Goal: Information Seeking & Learning: Check status

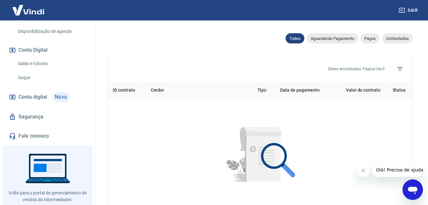
scroll to position [207, 0]
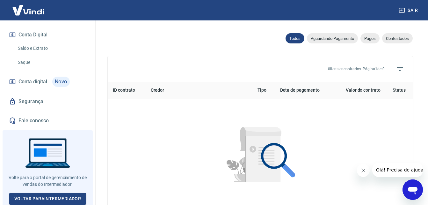
click at [411, 189] on icon "Abrir janela de mensagens" at bounding box center [413, 191] width 10 height 8
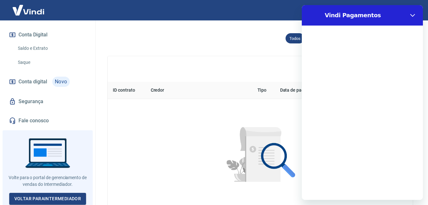
scroll to position [0, 0]
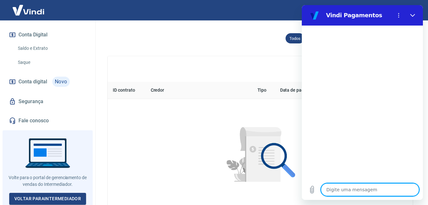
type textarea "o"
type textarea "x"
type textarea "oL"
type textarea "x"
type textarea "oLA"
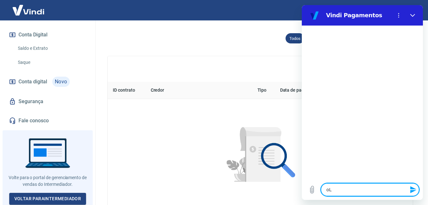
type textarea "x"
type textarea "oL"
type textarea "x"
type textarea "o"
type textarea "x"
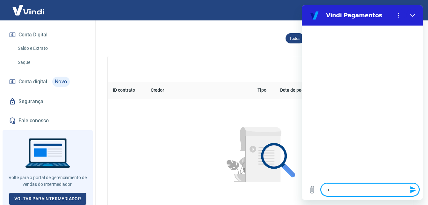
type textarea "x"
type textarea "O"
type textarea "x"
type textarea "Ol"
type textarea "x"
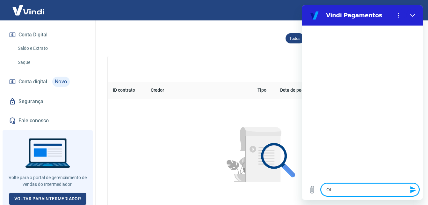
type textarea "[PERSON_NAME]"
type textarea "x"
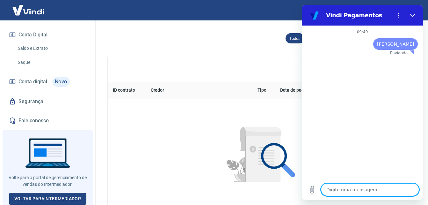
type textarea "x"
type textarea "B"
type textarea "x"
type textarea "Bo"
type textarea "x"
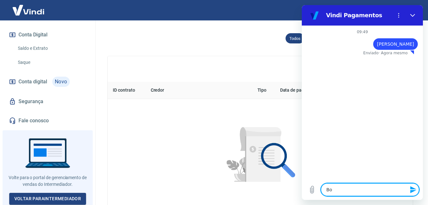
type textarea "Boa"
type textarea "x"
type textarea "Boa"
type textarea "x"
type textarea "Boa"
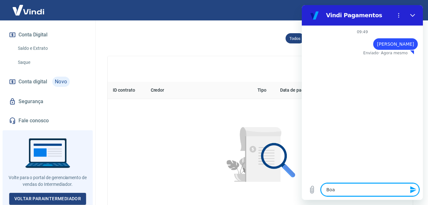
type textarea "x"
type textarea "Bo"
type textarea "x"
type textarea "Bom"
type textarea "x"
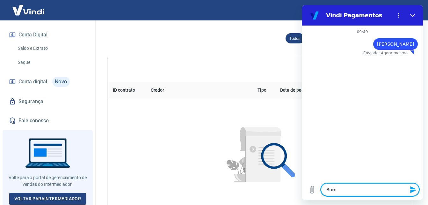
type textarea "Bom"
type textarea "x"
type textarea "Bom d"
type textarea "x"
type textarea "Bom di"
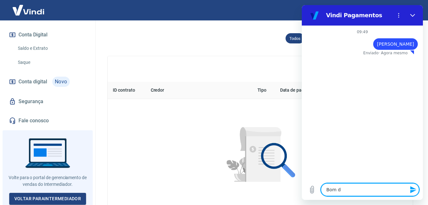
type textarea "x"
type textarea "Bom dia"
type textarea "x"
type textarea "G"
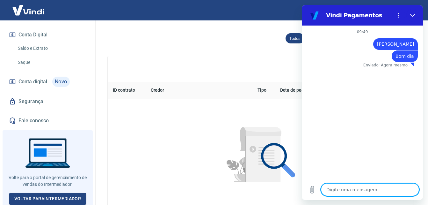
type textarea "x"
type textarea "Go"
type textarea "x"
type textarea "Gos"
type textarea "x"
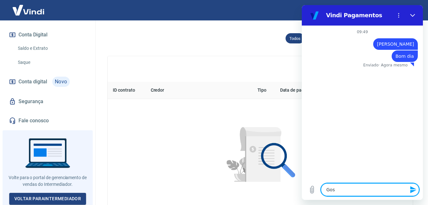
type textarea "Gost"
type textarea "x"
type textarea "Gosta"
type textarea "x"
type textarea "Gostar"
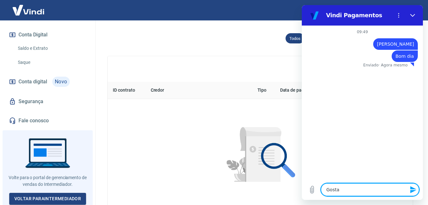
type textarea "x"
type textarea "Gostari"
type textarea "x"
type textarea "Gostaria"
type textarea "x"
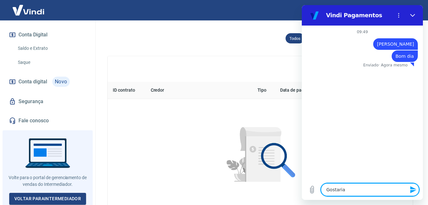
type textarea "Gostaria"
type textarea "x"
type textarea "Gostaria d"
type textarea "x"
type textarea "Gostaria de"
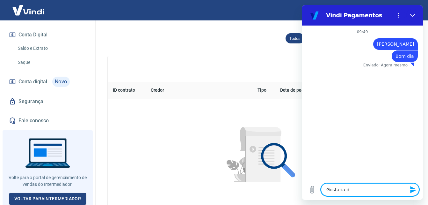
type textarea "x"
type textarea "Gostaria de"
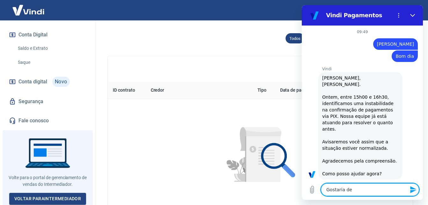
type textarea "x"
type textarea "Gostaria de f"
type textarea "x"
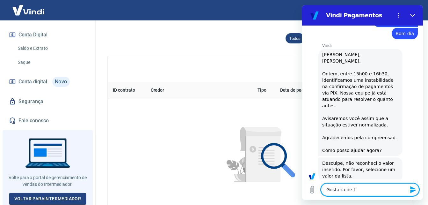
type textarea "Gostaria de fa"
type textarea "x"
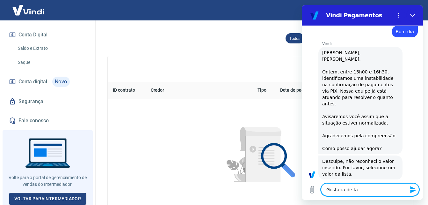
type textarea "Gostaria de faz"
type textarea "x"
type textarea "Gostaria de faze"
type textarea "x"
type textarea "Gostaria de fazer"
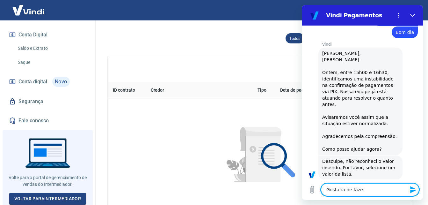
type textarea "x"
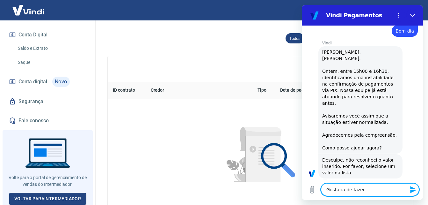
type textarea "Gostaria de fazer"
type textarea "x"
type textarea "Gostaria de fazer c"
type textarea "x"
type textarea "Gostaria de fazer co"
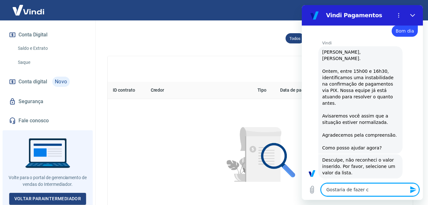
type textarea "x"
type textarea "Gostaria de fazer con"
type textarea "x"
type textarea "Gostaria de fazer cont"
type textarea "x"
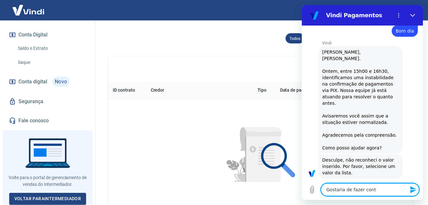
type textarea "Gostaria de fazer contr"
type textarea "x"
type textarea "Gostaria de fazer contra"
type textarea "x"
type textarea "Gostaria de fazer contrat"
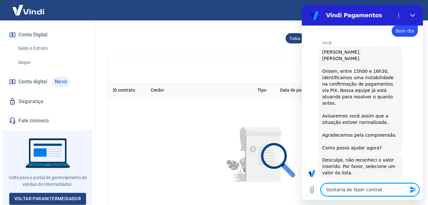
type textarea "x"
type textarea "Gostaria de fazer contrato"
type textarea "x"
type textarea "Gostaria de fazer contrato"
type textarea "x"
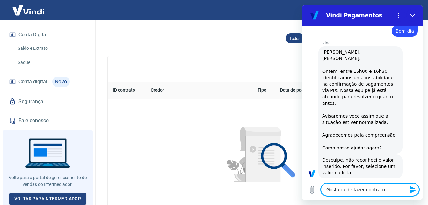
type textarea "Gostaria de fazer contrato p"
type textarea "x"
type textarea "Gostaria de fazer contrato pa"
type textarea "x"
type textarea "Gostaria de fazer contrato par"
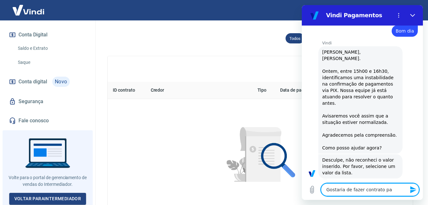
type textarea "x"
type textarea "Gostaria de fazer contrato para"
type textarea "x"
type textarea "Gostaria de fazer contrato para"
type textarea "x"
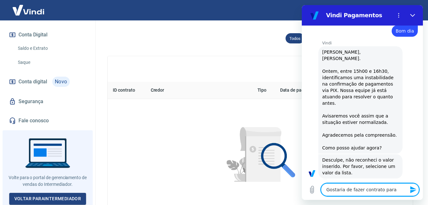
type textarea "Gostaria de fazer contrato para a"
type textarea "x"
type textarea "Gostaria de fazer contrato para an"
type textarea "x"
type textarea "Gostaria de fazer contrato para ant"
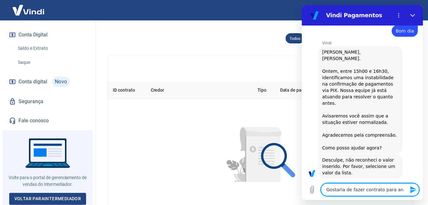
type textarea "x"
type textarea "Gostaria de fazer contrato para ante"
type textarea "x"
type textarea "Gostaria de fazer contrato para antec"
type textarea "x"
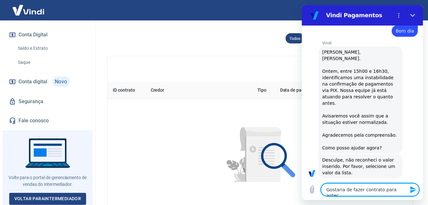
type textarea "Gostaria de fazer contrato para anteci"
type textarea "x"
type textarea "Gostaria de fazer contrato para antecia"
type textarea "x"
type textarea "Gostaria de fazer contrato para anteci"
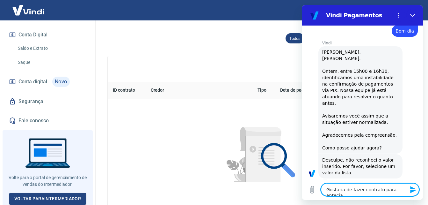
type textarea "x"
type textarea "Gostaria de fazer contrato para antecip"
type textarea "x"
type textarea "Gostaria de fazer contrato para antecipa"
type textarea "x"
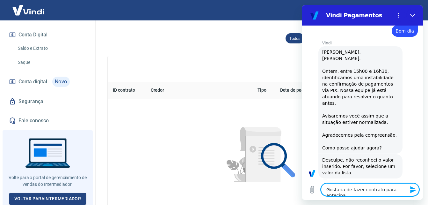
type textarea "Gostaria de fazer contrato para antecipaç"
type textarea "x"
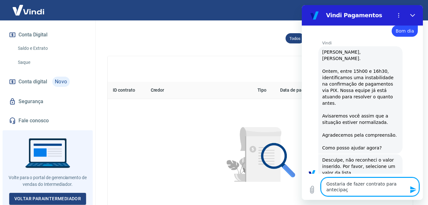
type textarea "Gostaria de fazer contrato para antecipaçã"
type textarea "x"
type textarea "Gostaria de fazer contrato para antecipação"
type textarea "x"
type textarea "Gostaria de fazer contrato para antecipação"
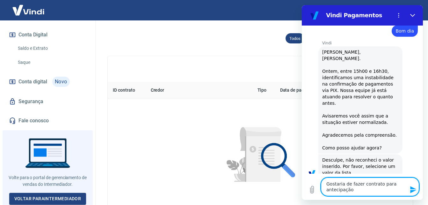
type textarea "x"
type textarea "Gostaria de fazer contrato para antecipação p"
type textarea "x"
type textarea "Gostaria de fazer contrato para antecipação po"
type textarea "x"
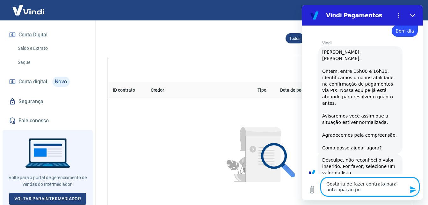
type textarea "Gostaria de fazer contrato para antecipação pon"
type textarea "x"
type textarea "Gostaria de fazer contrato para antecipação pont"
type textarea "x"
type textarea "Gostaria de fazer contrato para antecipação pontu"
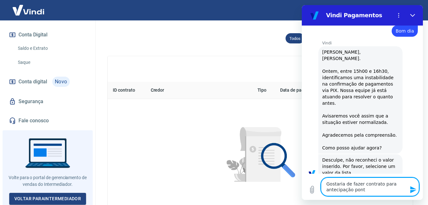
type textarea "x"
type textarea "Gostaria de fazer contrato para antecipação pontua"
type textarea "x"
type textarea "Gostaria de fazer contrato para antecipação pontual"
type textarea "x"
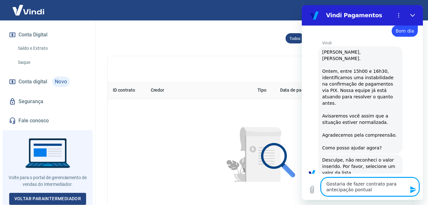
type textarea "Gostaria de fazer contrato para antecipação pontual"
type textarea "x"
type textarea "Gostaria de fazer contrato para antecipação pontual d"
type textarea "x"
type textarea "Gostaria de fazer contrato para antecipação pontual de"
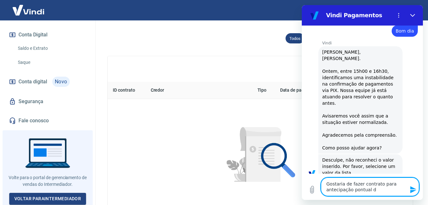
type textarea "x"
type textarea "Gostaria de fazer contrato para antecipação pontual de"
type textarea "x"
type textarea "Gostaria de fazer contrato para antecipação pontual de r"
type textarea "x"
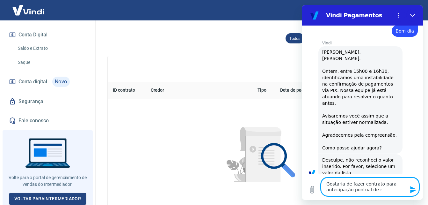
type textarea "Gostaria de fazer contrato para antecipação pontual de re"
type textarea "x"
type textarea "Gostaria de fazer contrato para antecipação pontual de rec"
type textarea "x"
type textarea "Gostaria de fazer contrato para antecipação pontual de rece"
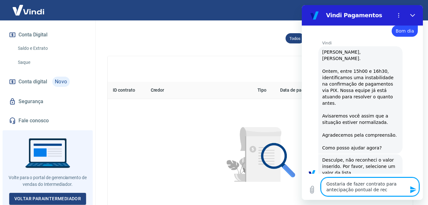
type textarea "x"
type textarea "Gostaria de fazer contrato para antecipação pontual de receb"
type textarea "x"
type textarea "Gostaria de fazer contrato para antecipação pontual de recebi"
type textarea "x"
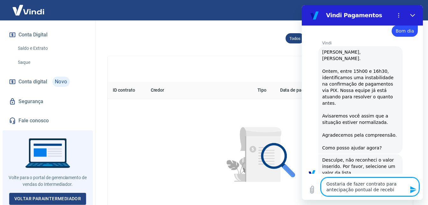
type textarea "Gostaria de fazer contrato para antecipação pontual de recebiv"
type textarea "x"
type textarea "Gostaria de fazer contrato para antecipação pontual de recebive"
type textarea "x"
type textarea "Gostaria de fazer contrato para antecipação pontual de recebivei"
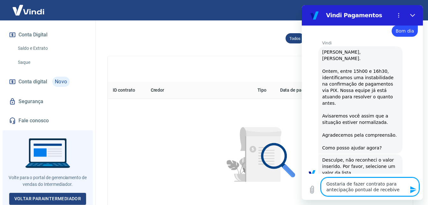
type textarea "x"
type textarea "Gostaria de fazer contrato para antecipação pontual de recebiveis"
type textarea "x"
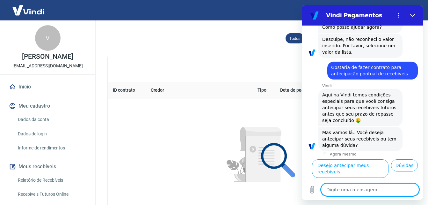
scroll to position [0, 0]
click at [26, 85] on link "Início" at bounding box center [48, 87] width 80 height 14
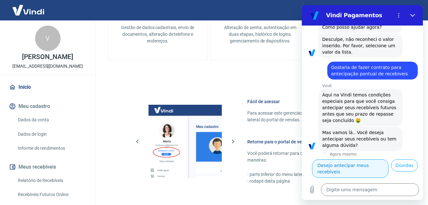
click at [364, 159] on button "Desejo antecipar meus recebíveis" at bounding box center [350, 168] width 77 height 18
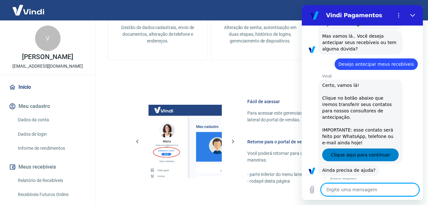
scroll to position [248, 0]
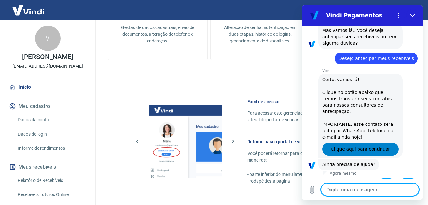
click at [364, 145] on span "Clique aqui para continuar" at bounding box center [360, 149] width 59 height 8
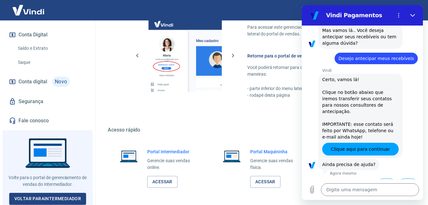
scroll to position [319, 0]
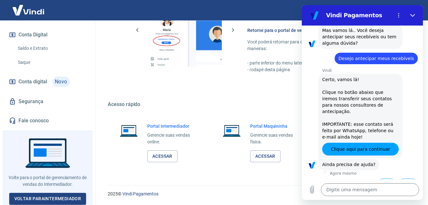
drag, startPoint x: 31, startPoint y: 81, endPoint x: 86, endPoint y: 86, distance: 55.4
click at [31, 81] on span "Conta digital" at bounding box center [32, 81] width 29 height 9
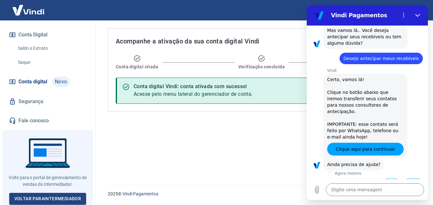
click at [277, 31] on div "Acompanhe a ativação da sua conta digital Vindi Conta digital criada Verificaçã…" at bounding box center [263, 70] width 310 height 84
click at [421, 18] on button "Fechar" at bounding box center [417, 15] width 13 height 13
type textarea "x"
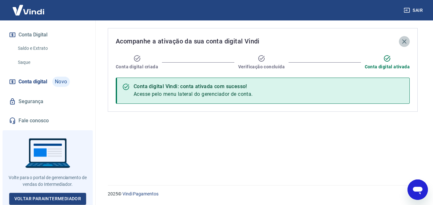
click at [405, 40] on icon "button" at bounding box center [404, 42] width 8 height 8
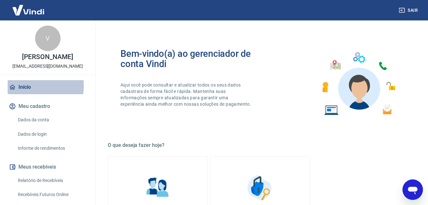
click at [26, 85] on link "Início" at bounding box center [48, 87] width 80 height 14
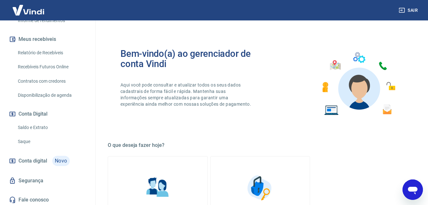
scroll to position [159, 0]
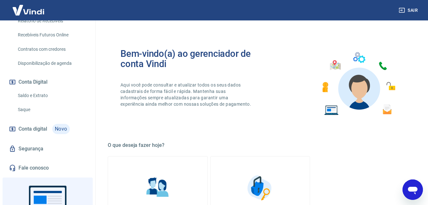
click at [33, 97] on link "Saldo e Extrato" at bounding box center [51, 95] width 72 height 13
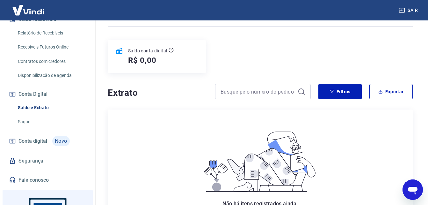
scroll to position [207, 0]
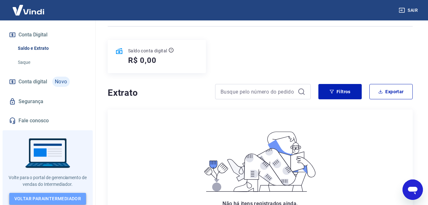
click at [59, 193] on link "Voltar para Intermediador" at bounding box center [47, 199] width 77 height 12
